Goal: Task Accomplishment & Management: Use online tool/utility

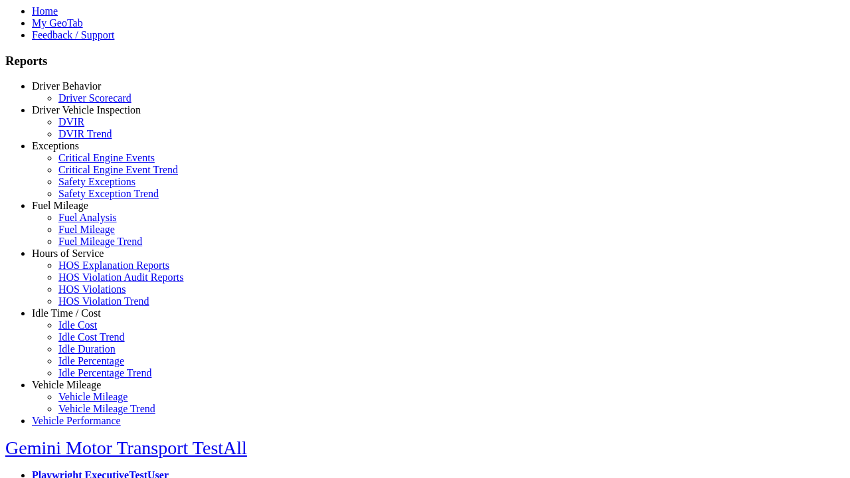
click at [76, 319] on link "Idle Time / Cost" at bounding box center [66, 313] width 69 height 11
click at [86, 331] on link "Idle Cost" at bounding box center [77, 325] width 39 height 11
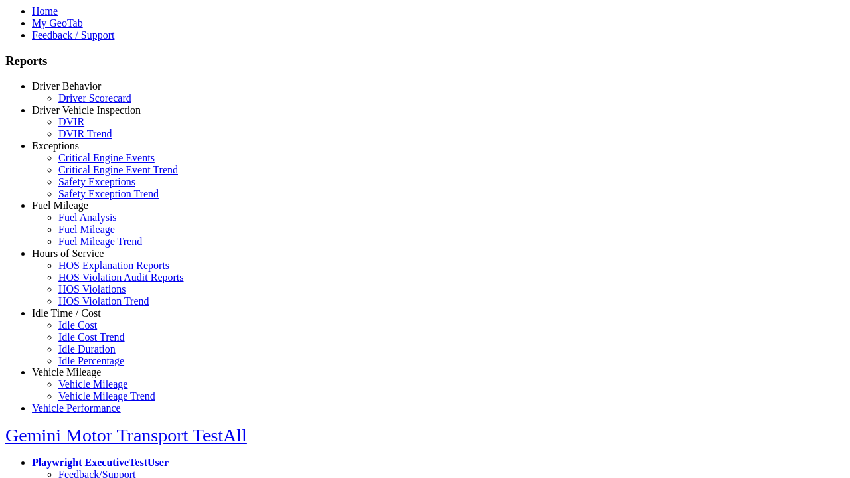
scroll to position [10, 0]
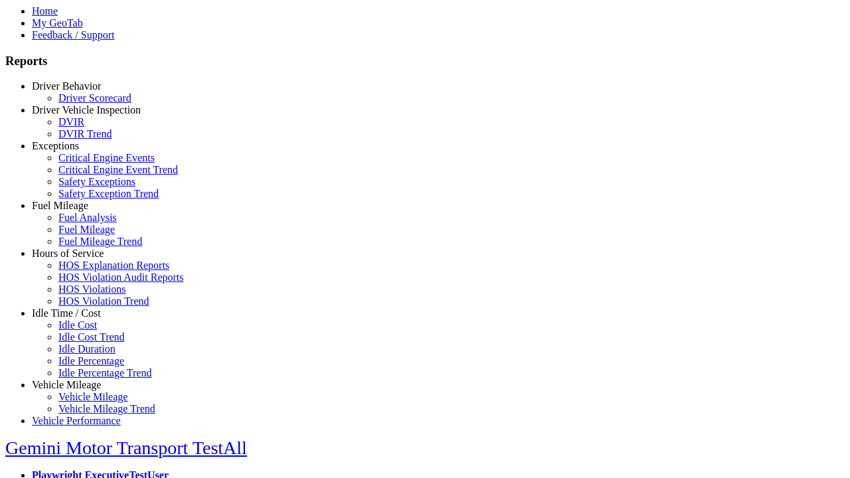
select select
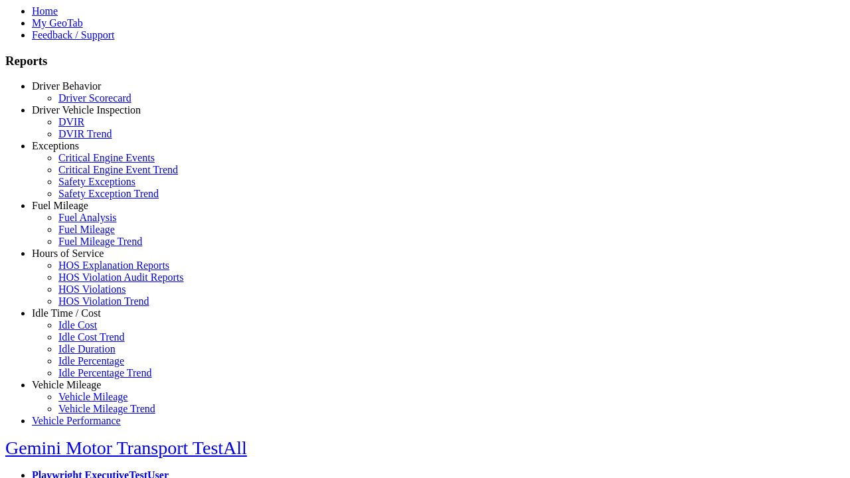
select select
